Goal: Task Accomplishment & Management: Manage account settings

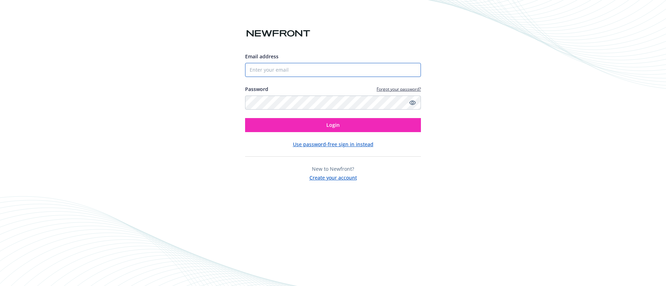
click at [279, 68] on input "Email address" at bounding box center [333, 70] width 176 height 14
click at [245, 118] on button "Login" at bounding box center [333, 125] width 176 height 14
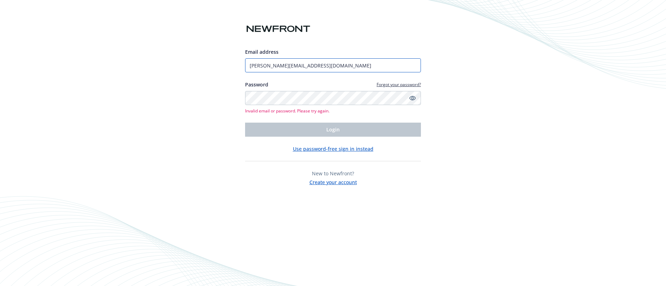
click at [341, 67] on input "amanda.marttinez@newfront.com" at bounding box center [333, 65] width 176 height 14
click at [281, 66] on input "amanda.marttinez@newfront.com" at bounding box center [333, 65] width 176 height 14
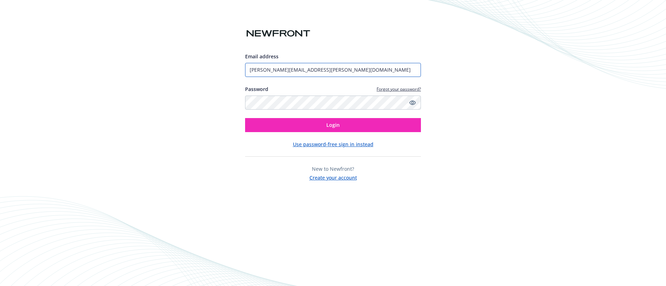
type input "[PERSON_NAME][EMAIL_ADDRESS][PERSON_NAME][DOMAIN_NAME]"
click at [236, 104] on div "Email address amanda.martinez@newfront.com Password Forgot your password? Login…" at bounding box center [333, 143] width 666 height 286
click at [245, 118] on button "Login" at bounding box center [333, 125] width 176 height 14
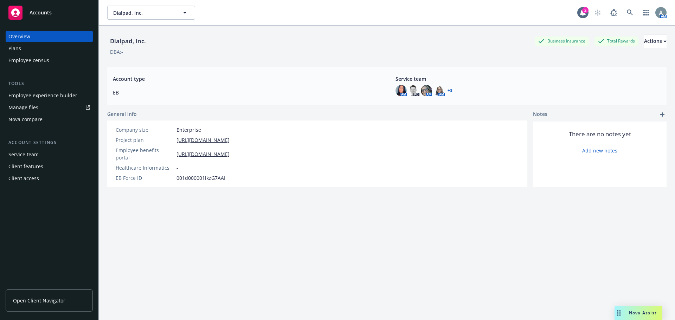
click at [38, 108] on link "Manage files" at bounding box center [49, 107] width 87 height 11
